Goal: Check status: Check status

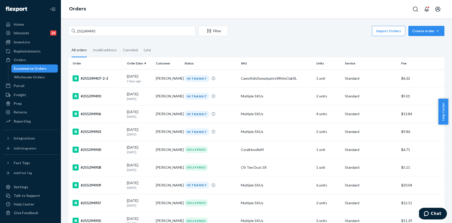
click at [112, 32] on input "255249490" at bounding box center [131, 31] width 127 height 10
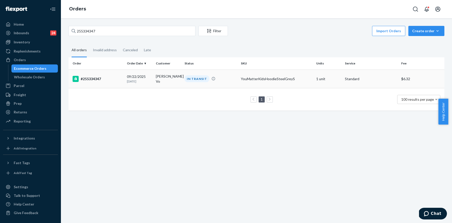
type input "255334347"
click at [98, 77] on div "#255334347" at bounding box center [98, 79] width 50 height 6
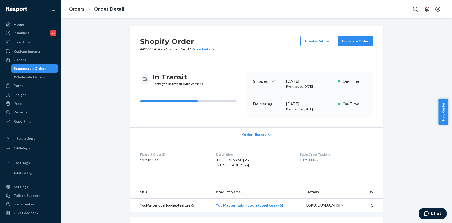
scroll to position [113, 0]
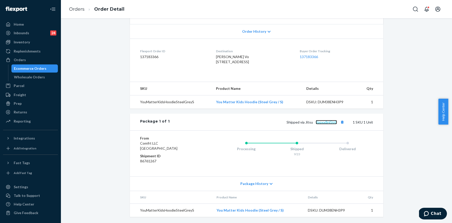
click at [334, 121] on link "2ppxx8nl5trb" at bounding box center [326, 122] width 21 height 4
click at [84, 9] on link "Orders" at bounding box center [76, 9] width 15 height 6
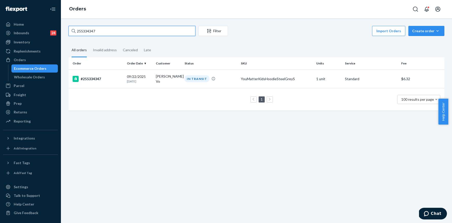
click at [114, 34] on input "255334347" at bounding box center [131, 31] width 127 height 10
paste input "749"
type input "255337497"
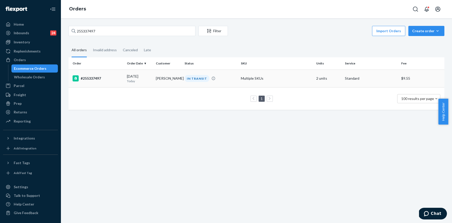
click at [98, 78] on div "#255337497" at bounding box center [98, 78] width 50 height 6
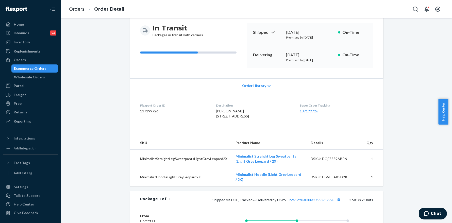
scroll to position [150, 0]
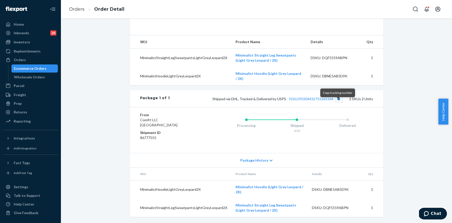
click at [337, 102] on button "Copy tracking number" at bounding box center [338, 98] width 7 height 7
click at [77, 11] on link "Orders" at bounding box center [76, 9] width 15 height 6
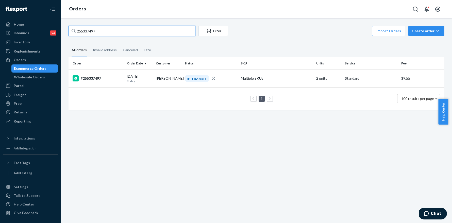
click at [109, 31] on input "255337497" at bounding box center [131, 31] width 127 height 10
paste input "273763"
type input "255273763"
click at [95, 77] on div "#255273763-2" at bounding box center [98, 78] width 50 height 6
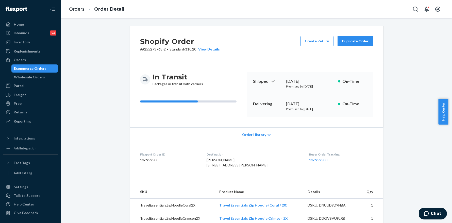
scroll to position [140, 0]
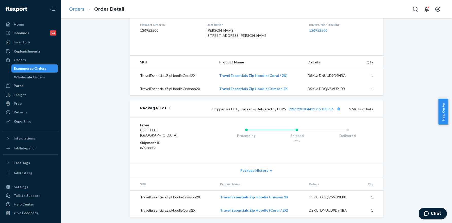
click at [76, 11] on li "Orders" at bounding box center [76, 9] width 15 height 7
click at [79, 10] on link "Orders" at bounding box center [76, 9] width 15 height 6
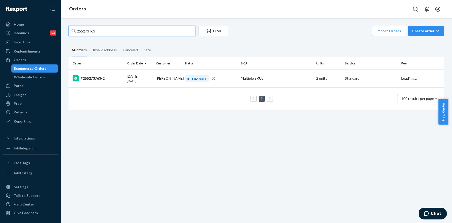
click at [119, 32] on input "255273763" at bounding box center [131, 31] width 127 height 10
paste input "328765"
type input "255328765"
click at [95, 76] on div "#255328765" at bounding box center [98, 78] width 50 height 6
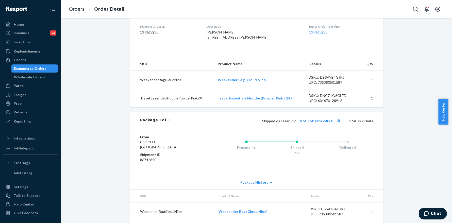
scroll to position [160, 0]
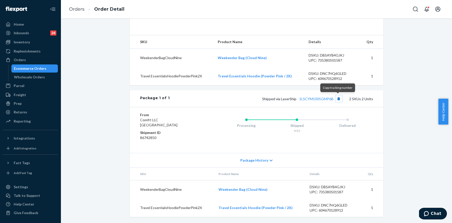
click at [339, 98] on button "Copy tracking number" at bounding box center [338, 98] width 7 height 7
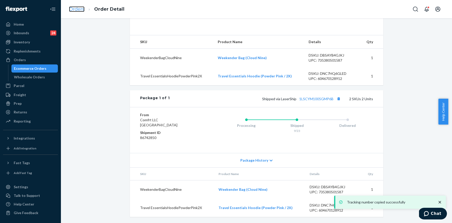
click at [73, 9] on link "Orders" at bounding box center [76, 9] width 15 height 6
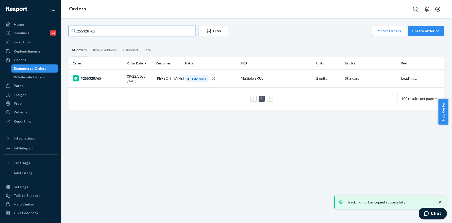
click at [127, 32] on input "255328765" at bounding box center [131, 31] width 127 height 10
paste input "210948"
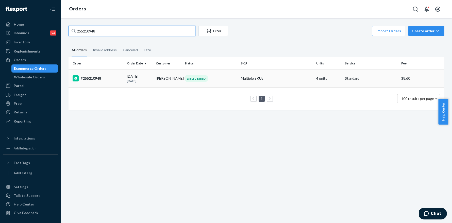
type input "255210948"
click at [99, 77] on div "#255210948" at bounding box center [98, 78] width 50 height 6
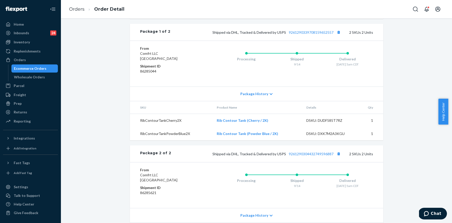
scroll to position [288, 0]
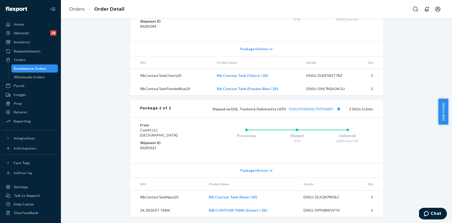
click at [83, 5] on ol "Orders Order Detail" at bounding box center [96, 9] width 63 height 15
click at [81, 7] on link "Orders" at bounding box center [76, 9] width 15 height 6
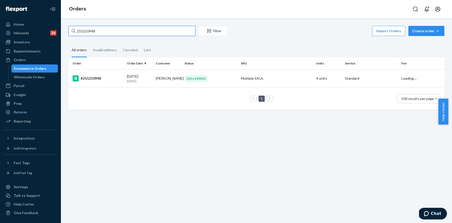
click at [108, 31] on input "255210948" at bounding box center [131, 31] width 127 height 10
paste input "190930"
type input "255190930"
click at [96, 78] on div "#255190930" at bounding box center [98, 78] width 50 height 6
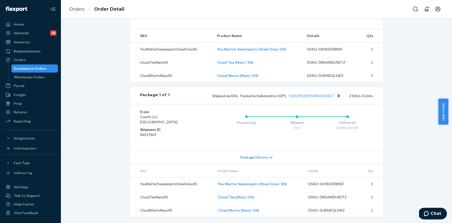
scroll to position [166, 0]
click at [80, 9] on link "Orders" at bounding box center [76, 9] width 15 height 6
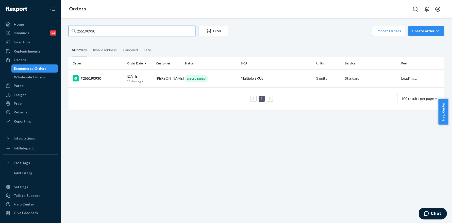
click at [127, 31] on input "255190930" at bounding box center [131, 31] width 127 height 10
paste input "71387"
type input "255171387"
click at [97, 79] on div "#255171387" at bounding box center [98, 78] width 50 height 6
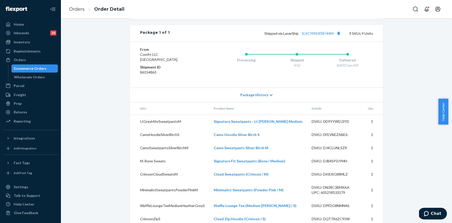
scroll to position [295, 0]
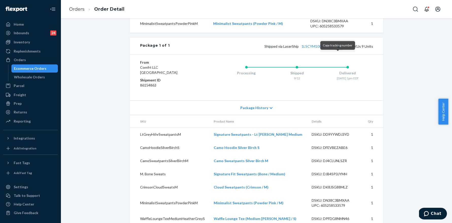
click at [338, 49] on button "Copy tracking number" at bounding box center [338, 46] width 7 height 7
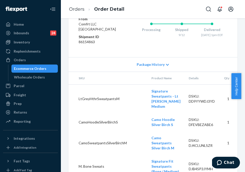
scroll to position [546, 0]
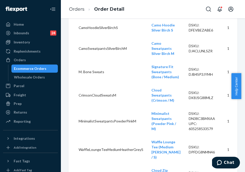
scroll to position [382, 0]
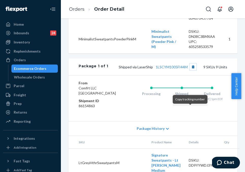
click at [191, 70] on button "Copy tracking number" at bounding box center [193, 66] width 7 height 7
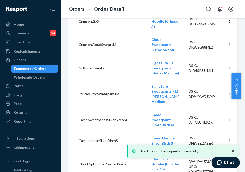
scroll to position [224, 0]
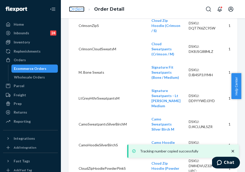
click at [81, 11] on link "Orders" at bounding box center [76, 9] width 15 height 6
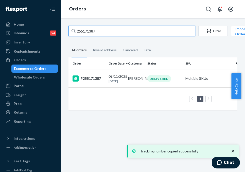
click at [96, 30] on input "255171387" at bounding box center [131, 31] width 127 height 10
click at [96, 31] on input "255171387" at bounding box center [131, 31] width 127 height 10
click at [139, 27] on input "255171387" at bounding box center [131, 31] width 127 height 10
paste input "66369"
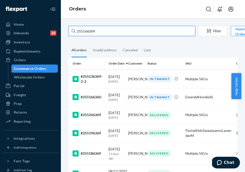
click at [109, 31] on input "255166369" at bounding box center [131, 31] width 127 height 10
paste input "38951"
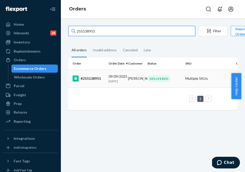
type input "255138951"
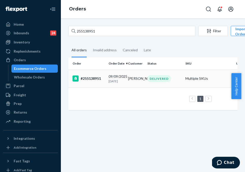
click at [99, 80] on div "#255138951" at bounding box center [89, 78] width 32 height 6
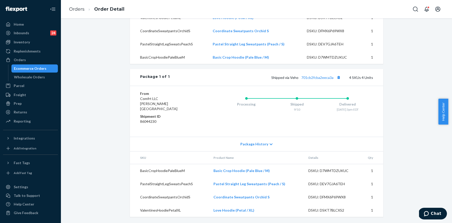
scroll to position [193, 0]
click at [81, 10] on link "Orders" at bounding box center [76, 9] width 15 height 6
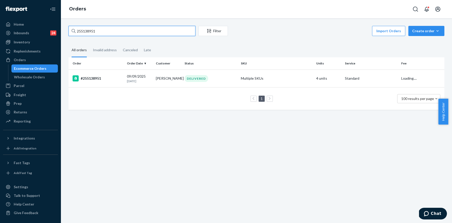
click at [120, 30] on input "255138951" at bounding box center [131, 31] width 127 height 10
paste input "094616"
type input "255094616"
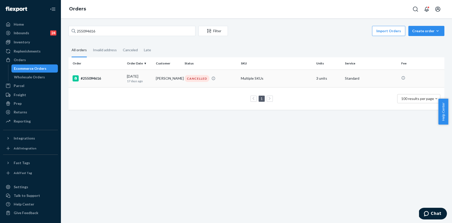
click at [97, 79] on div "#255094616" at bounding box center [98, 78] width 50 height 6
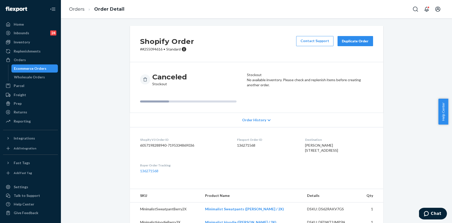
scroll to position [36, 0]
